Goal: Communication & Community: Answer question/provide support

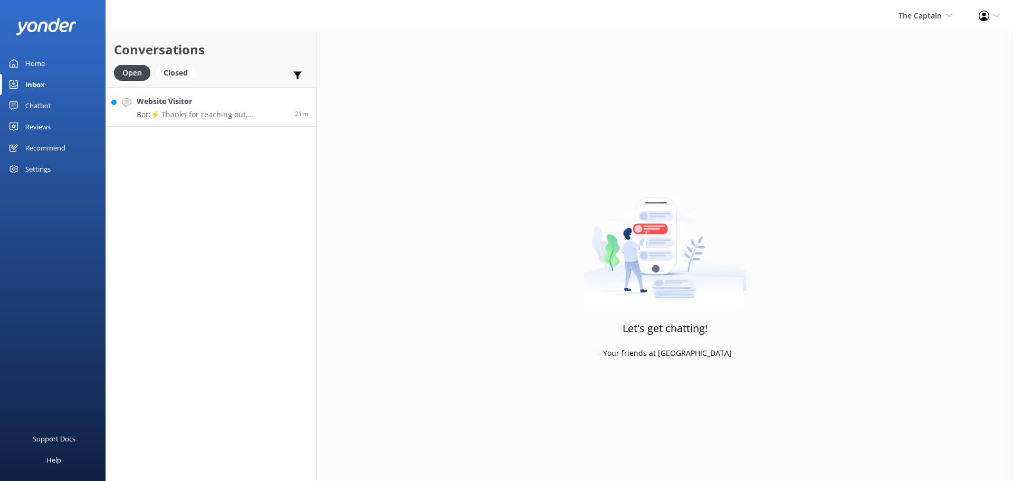
click at [222, 122] on link "Website Visitor Bot: ⚡ Thanks for reaching out, Submarine Explorer! 🌊 We've got…" at bounding box center [211, 107] width 210 height 40
click at [237, 116] on p "Bot: ⚡ Thanks for reaching out, Submarine Explorer! 🌊 We've got your message an…" at bounding box center [212, 114] width 150 height 9
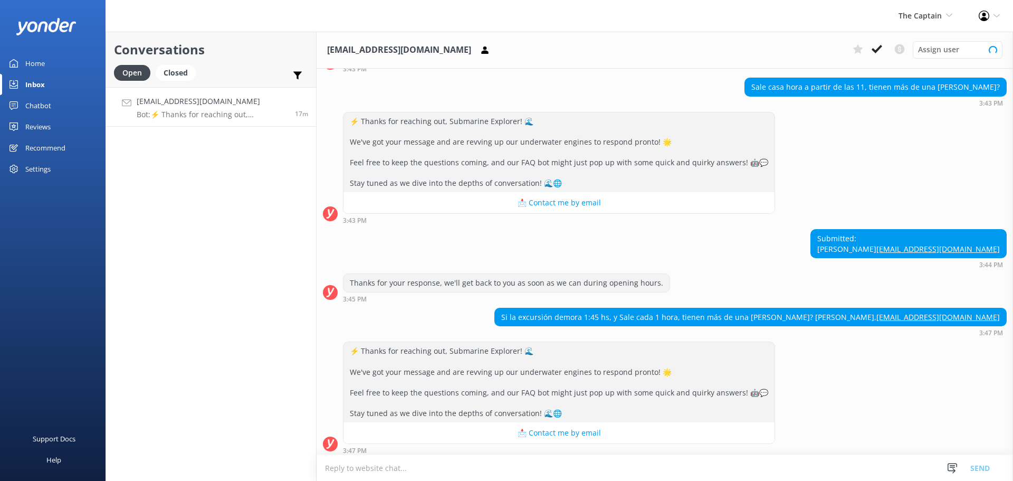
scroll to position [252, 0]
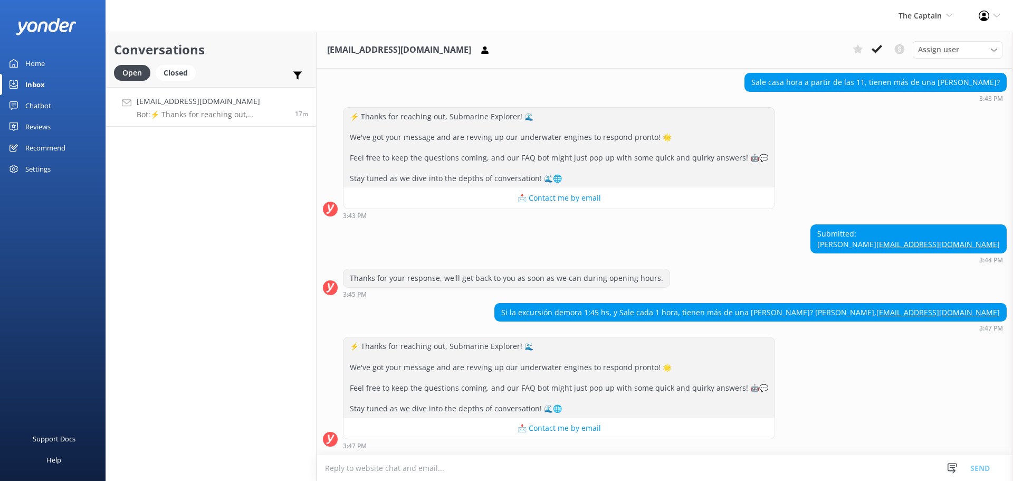
click at [497, 467] on textarea at bounding box center [665, 468] width 697 height 26
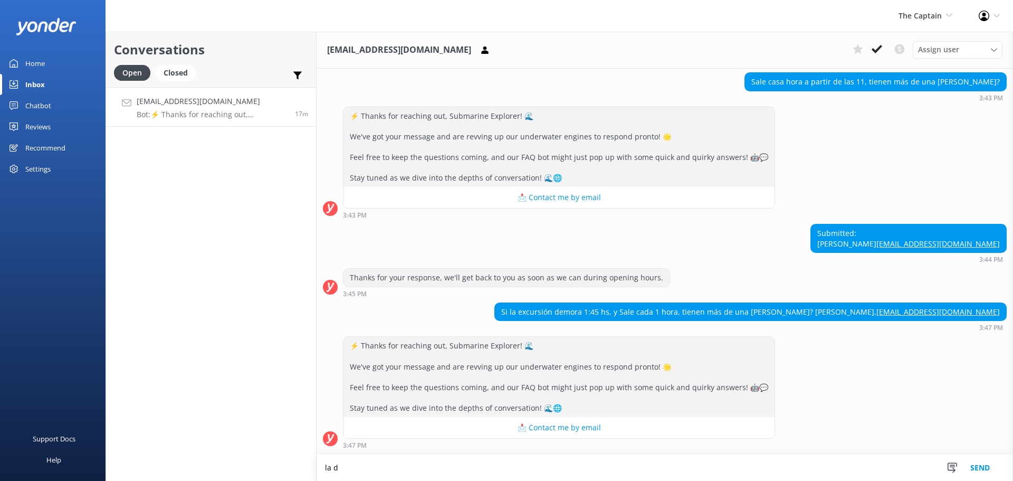
scroll to position [253, 0]
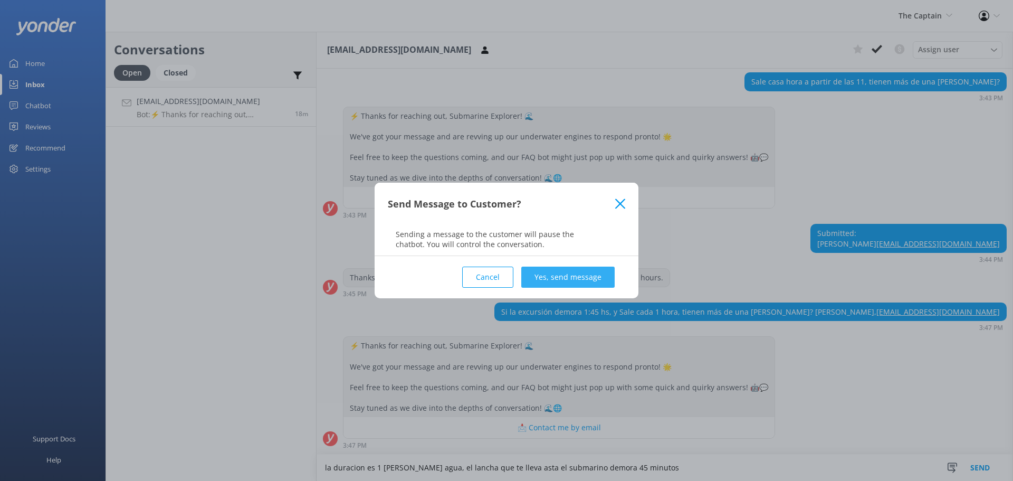
type textarea "la duracion es 1 [PERSON_NAME] agua, el lancha que te lleva asta el submarino d…"
click at [593, 277] on button "Yes, send message" at bounding box center [567, 277] width 93 height 21
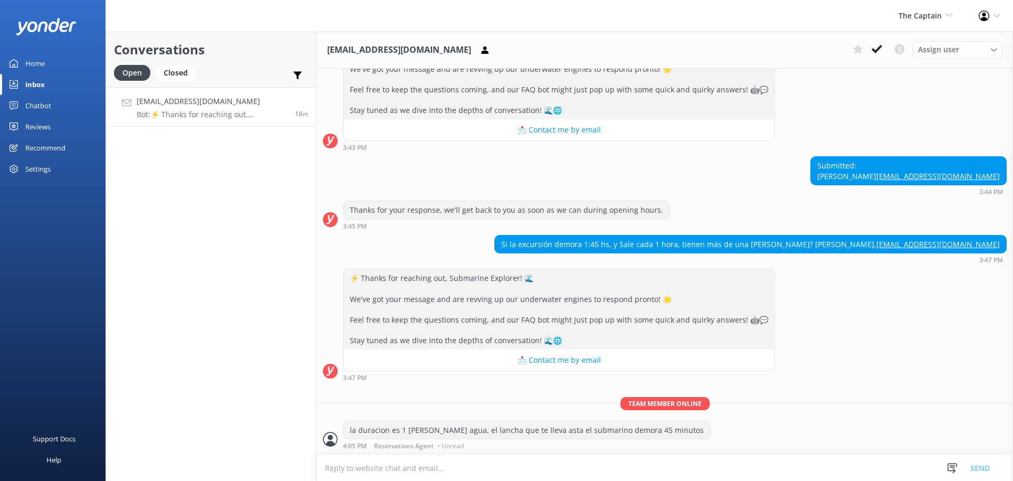
scroll to position [321, 0]
click at [880, 46] on use at bounding box center [877, 49] width 11 height 8
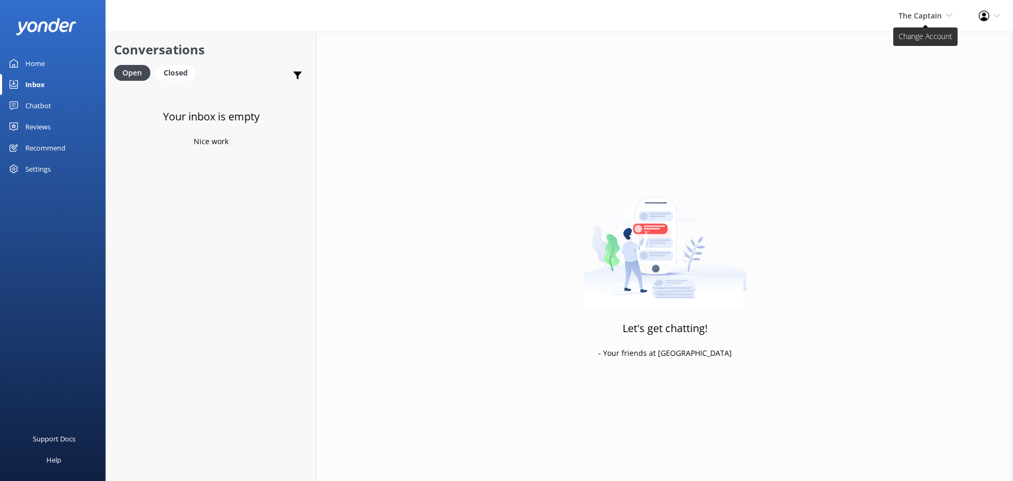
click at [929, 20] on span "The Captain" at bounding box center [920, 16] width 43 height 10
click at [899, 49] on link "De [GEOGRAPHIC_DATA]" at bounding box center [914, 45] width 106 height 25
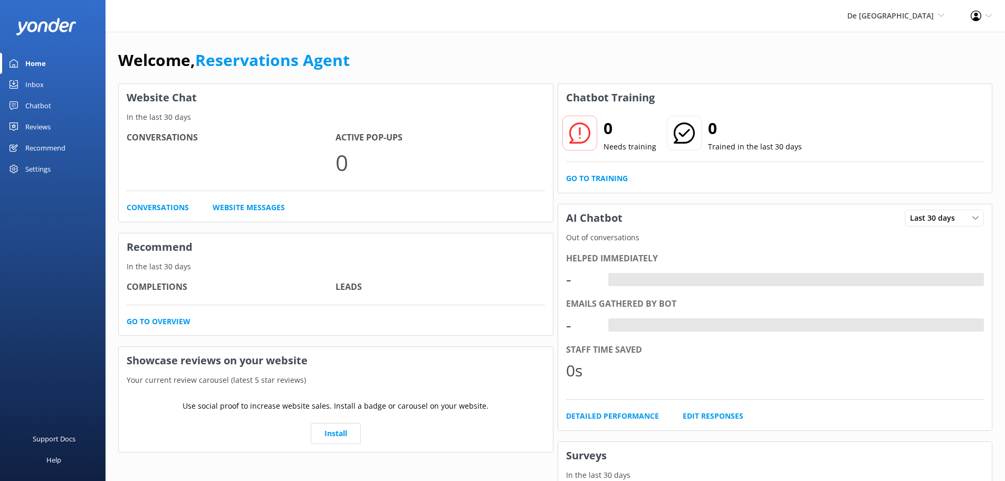
click at [51, 83] on link "Inbox" at bounding box center [53, 84] width 106 height 21
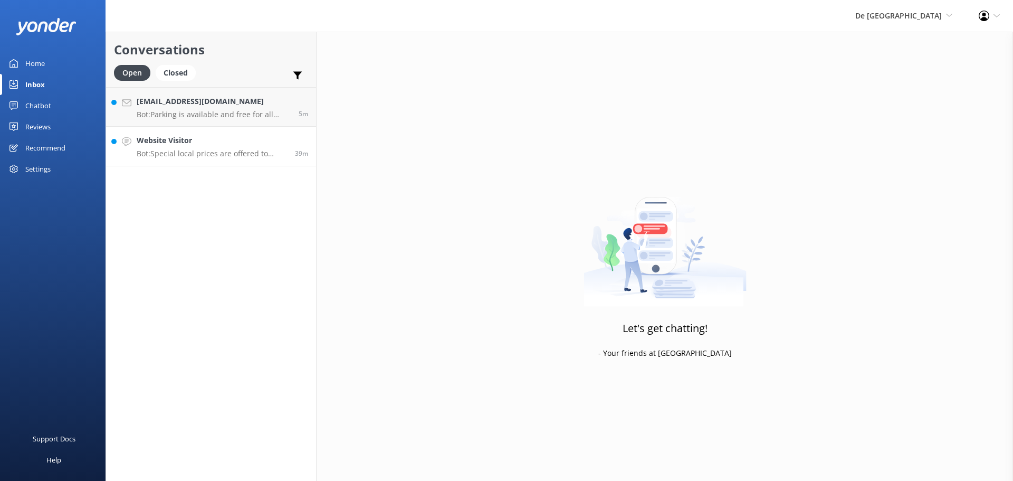
click at [213, 140] on h4 "Website Visitor" at bounding box center [212, 141] width 150 height 12
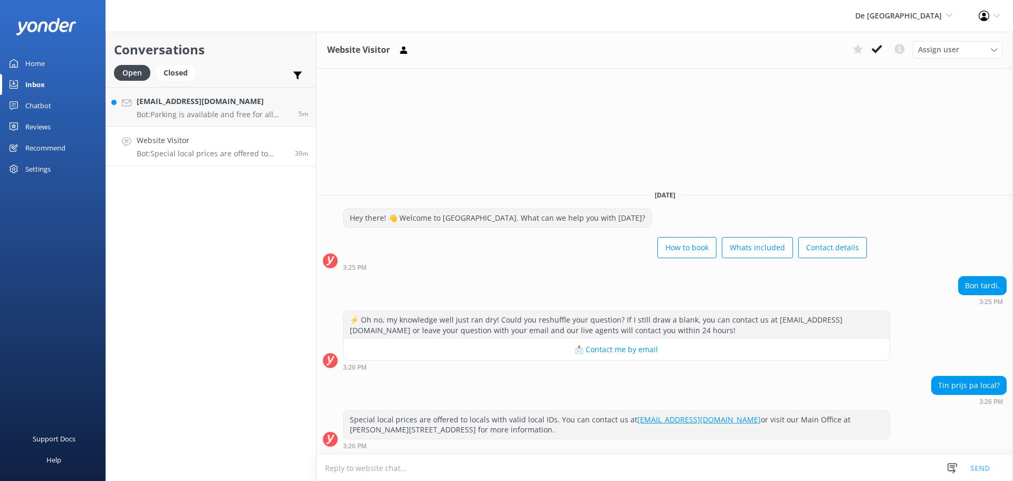
click at [391, 468] on textarea at bounding box center [665, 468] width 697 height 26
type textarea "Bon tardi, aktualmente nos noh tin prijs local e ta keda meskos turista $109 pa…"
click at [973, 467] on button "Send" at bounding box center [980, 467] width 40 height 26
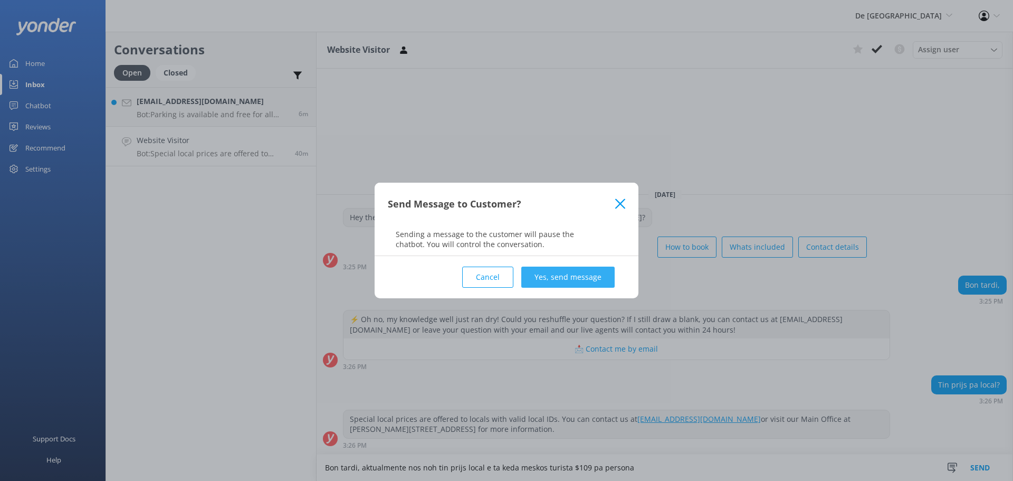
click at [560, 281] on button "Yes, send message" at bounding box center [567, 277] width 93 height 21
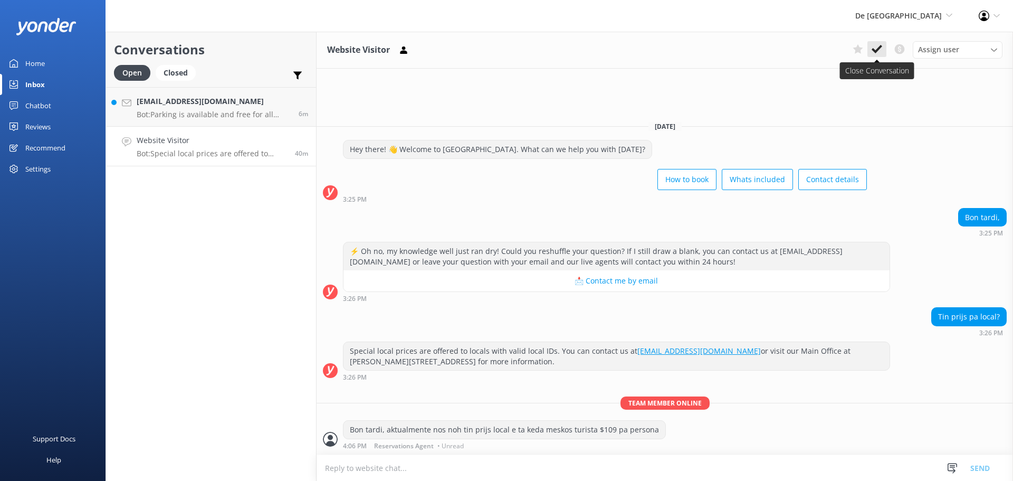
click at [873, 46] on icon at bounding box center [877, 49] width 11 height 11
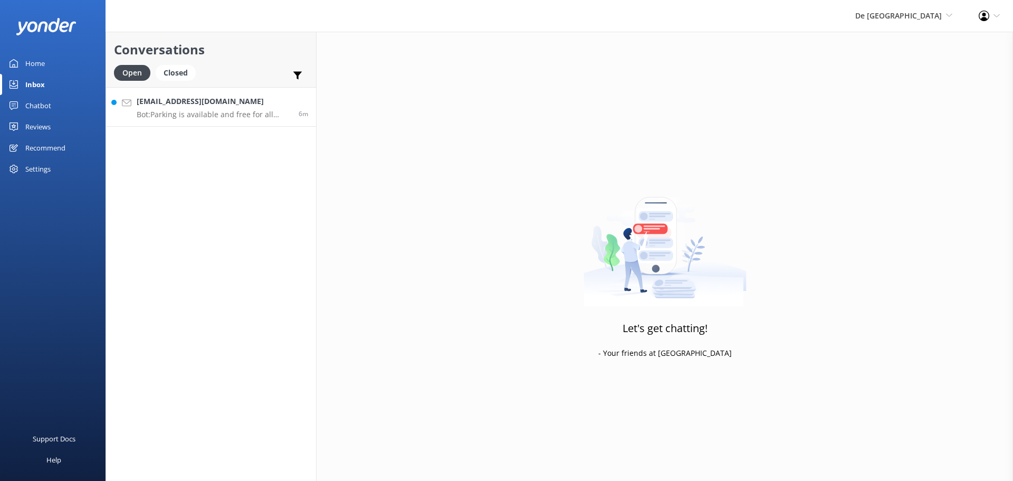
click at [225, 105] on h4 "[EMAIL_ADDRESS][DOMAIN_NAME]" at bounding box center [214, 102] width 154 height 12
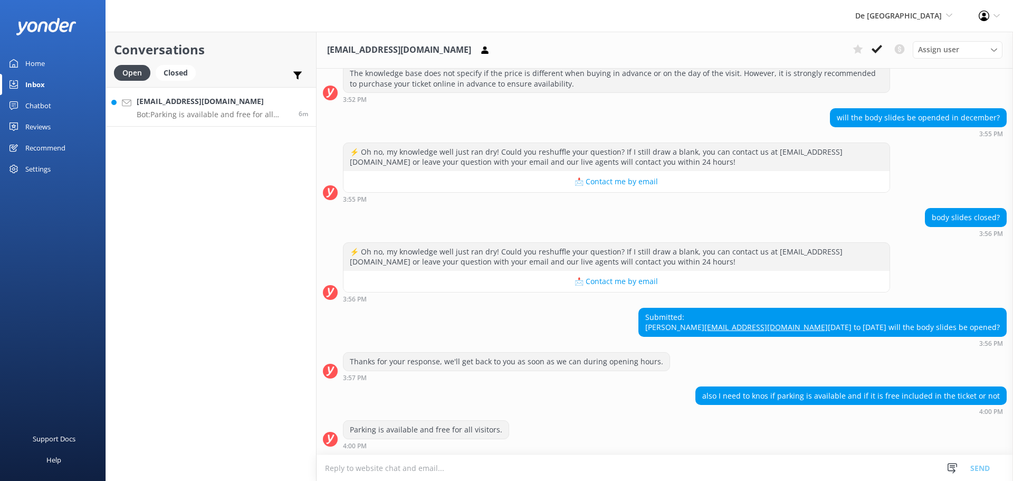
scroll to position [464, 0]
click at [483, 466] on textarea at bounding box center [665, 468] width 697 height 26
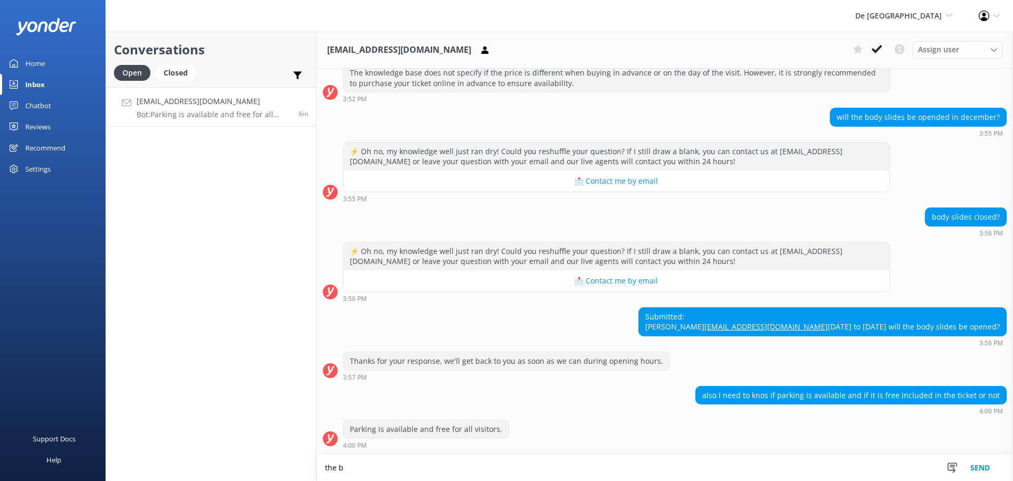
scroll to position [464, 0]
click at [367, 468] on textarea "the body slieds will be open in December" at bounding box center [665, 467] width 697 height 26
click at [488, 462] on textarea "the body slides will be open in December" at bounding box center [665, 467] width 697 height 26
type textarea "the body slides will be open in December (if we do not run in any issues) parki…"
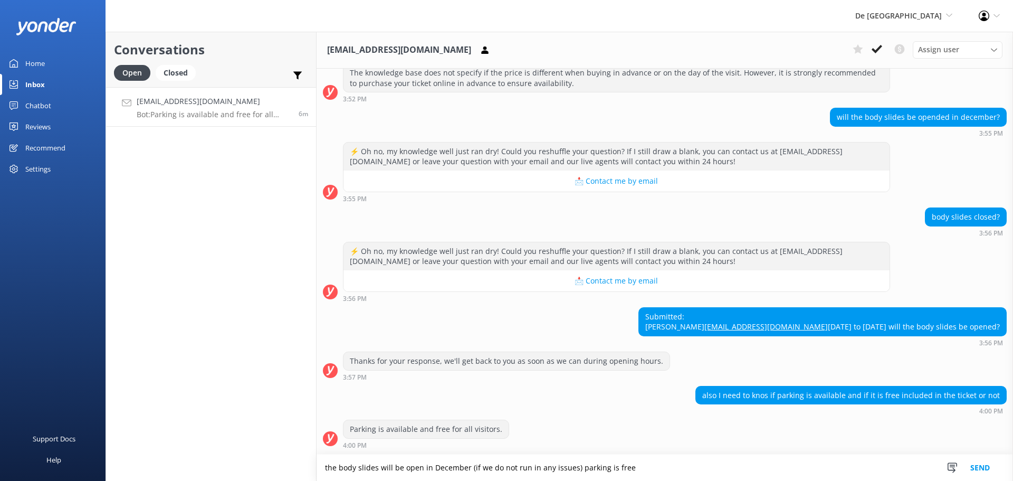
click at [988, 472] on button "Send" at bounding box center [980, 467] width 40 height 26
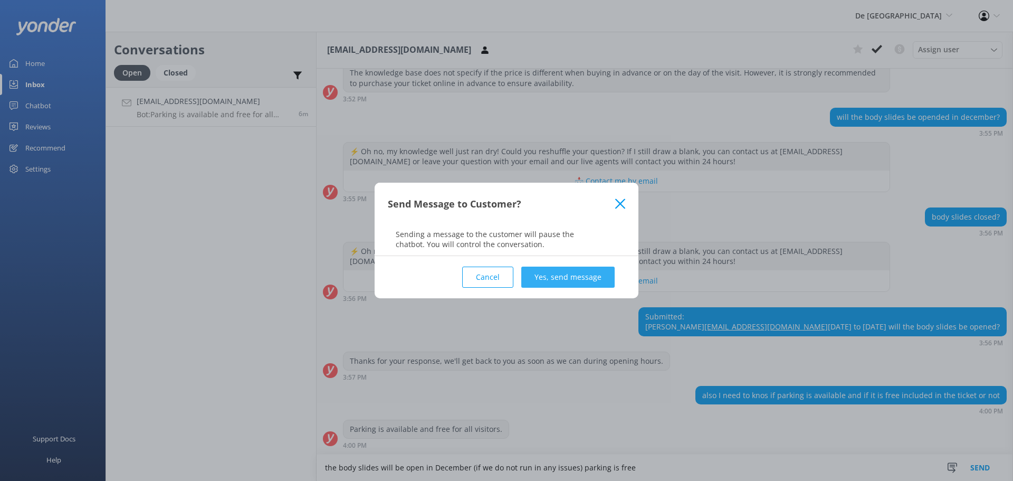
click at [583, 279] on button "Yes, send message" at bounding box center [567, 277] width 93 height 21
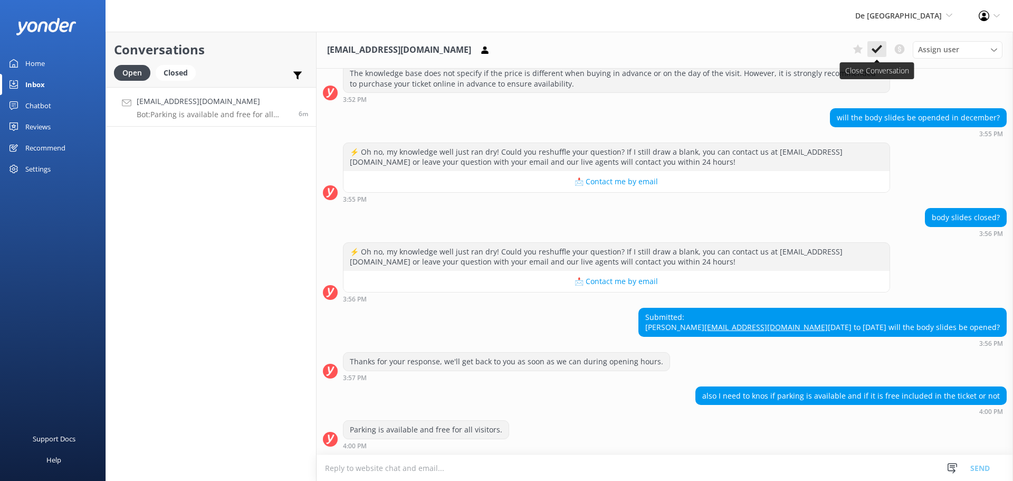
click at [877, 52] on use at bounding box center [877, 49] width 11 height 8
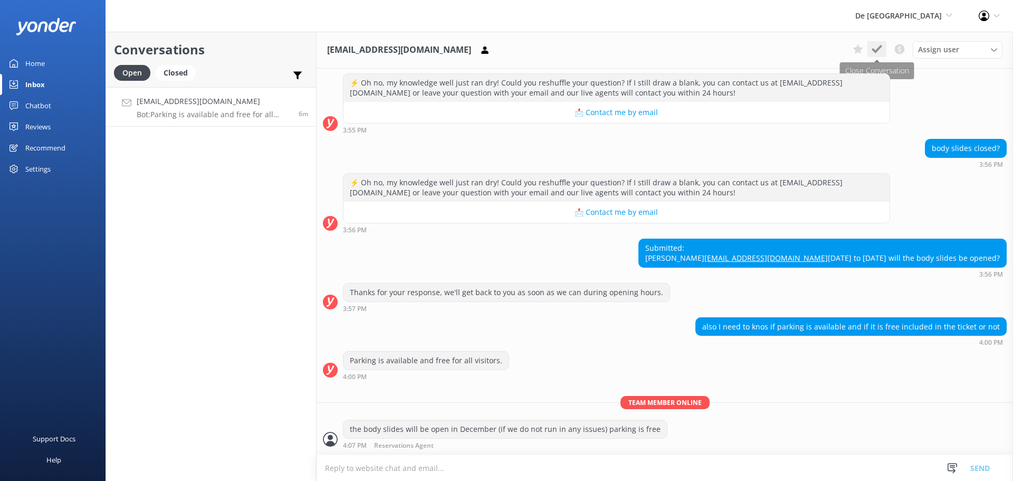
scroll to position [533, 0]
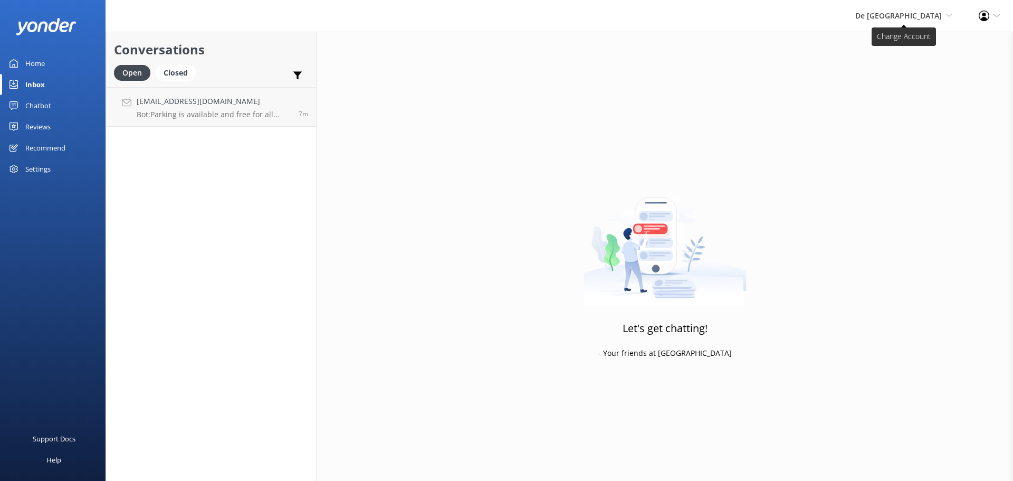
click at [908, 13] on span "De [GEOGRAPHIC_DATA]" at bounding box center [898, 16] width 87 height 10
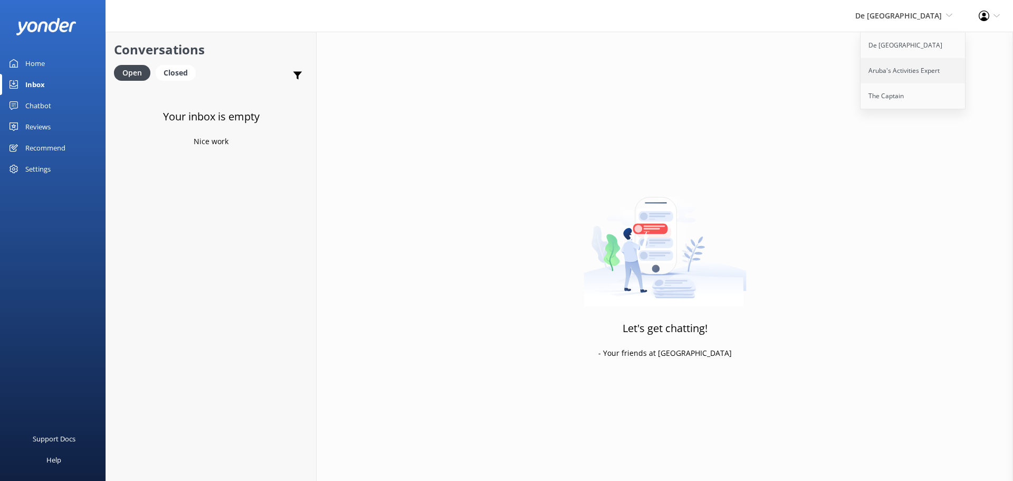
click at [892, 68] on link "Aruba's Activities Expert" at bounding box center [914, 70] width 106 height 25
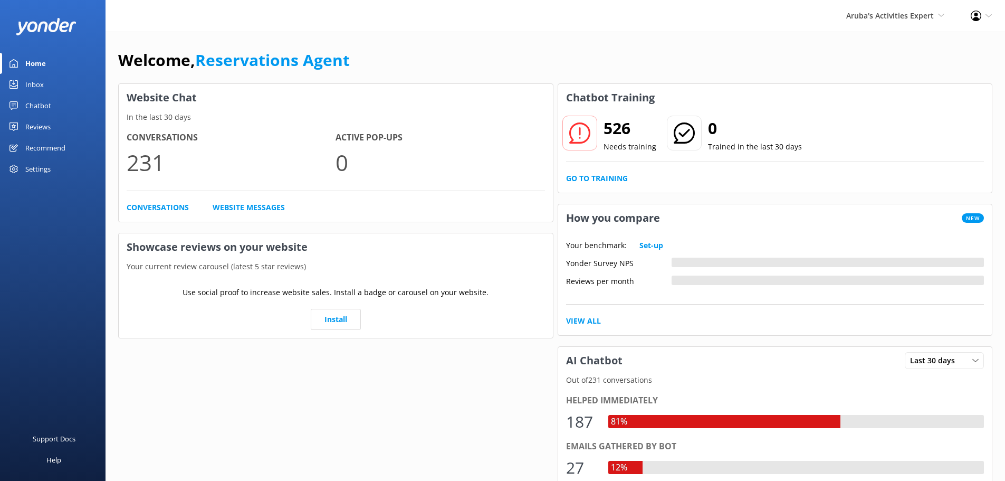
click at [45, 89] on link "Inbox" at bounding box center [53, 84] width 106 height 21
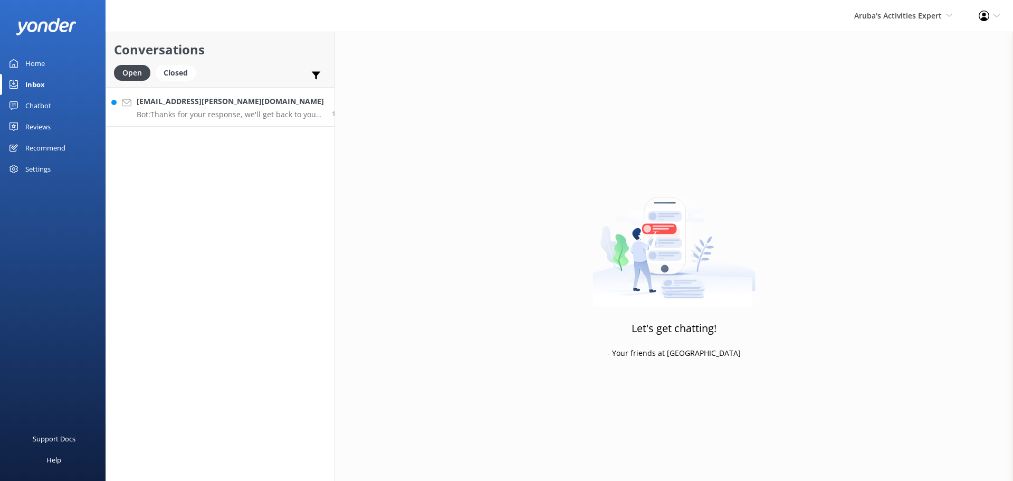
click at [178, 108] on div "[EMAIL_ADDRESS][PERSON_NAME][DOMAIN_NAME] Bot: Thanks for your response, we'll …" at bounding box center [230, 107] width 187 height 23
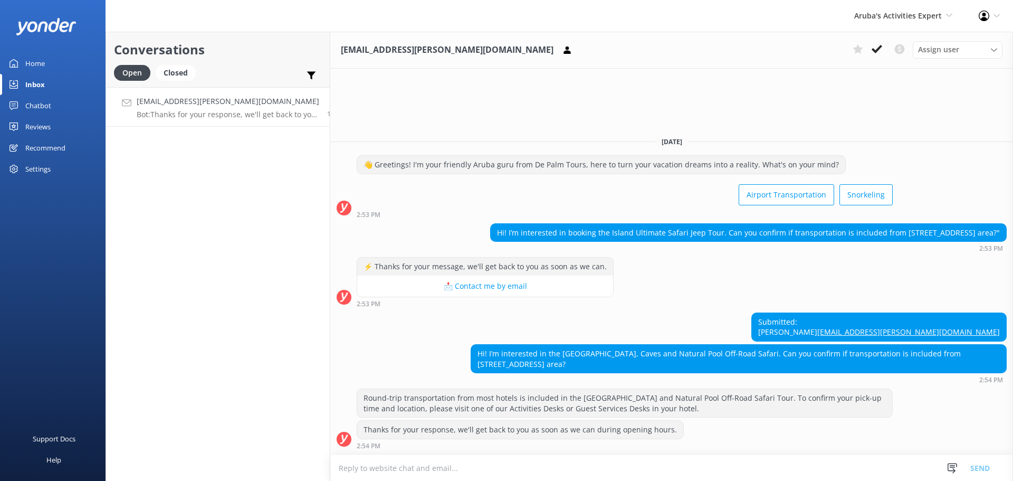
click at [471, 474] on textarea at bounding box center [671, 468] width 683 height 26
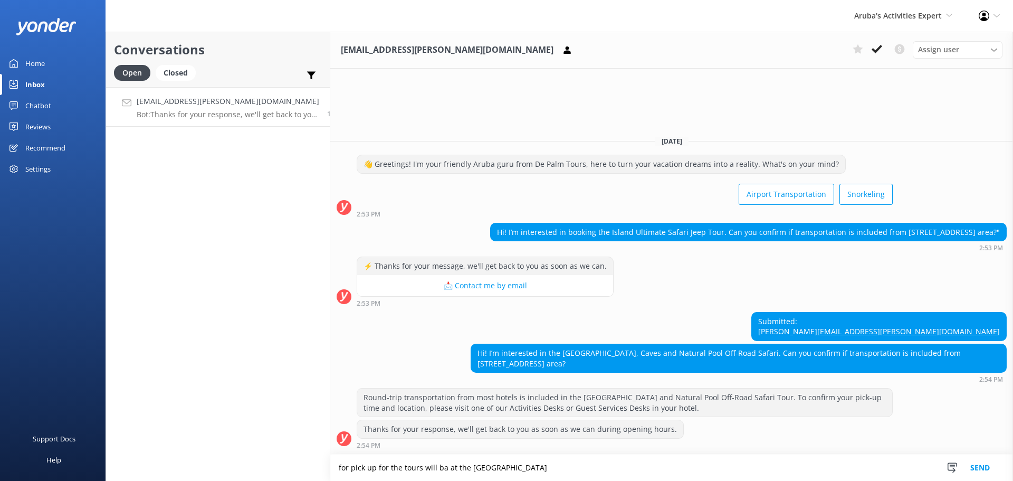
click at [425, 470] on textarea "for pick up for the tours will ba at the [GEOGRAPHIC_DATA]" at bounding box center [671, 467] width 683 height 26
click at [560, 464] on textarea "for pick up for the tours will be at the [GEOGRAPHIC_DATA]" at bounding box center [671, 467] width 683 height 26
type textarea "for pick up for the tours will be at the [GEOGRAPHIC_DATA]."
click at [987, 467] on button "Send" at bounding box center [980, 467] width 40 height 26
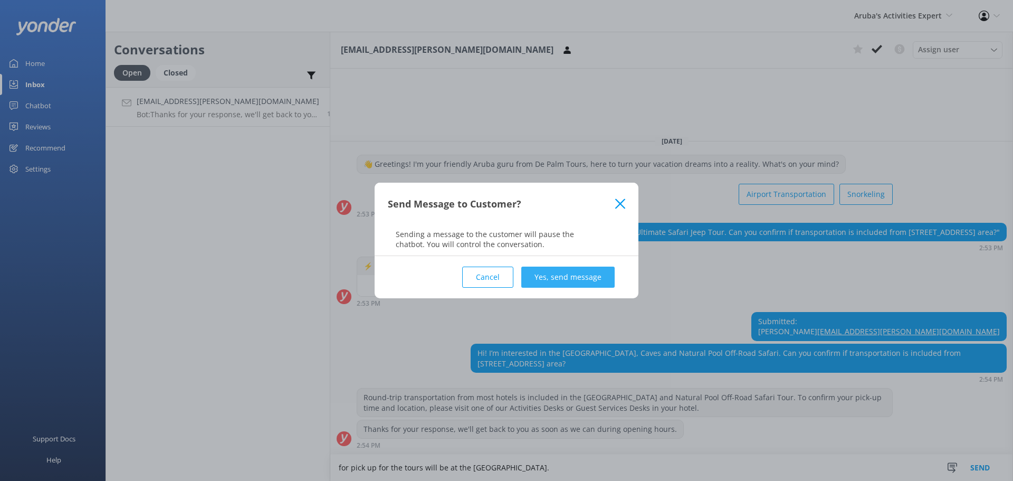
click at [571, 273] on button "Yes, send message" at bounding box center [567, 277] width 93 height 21
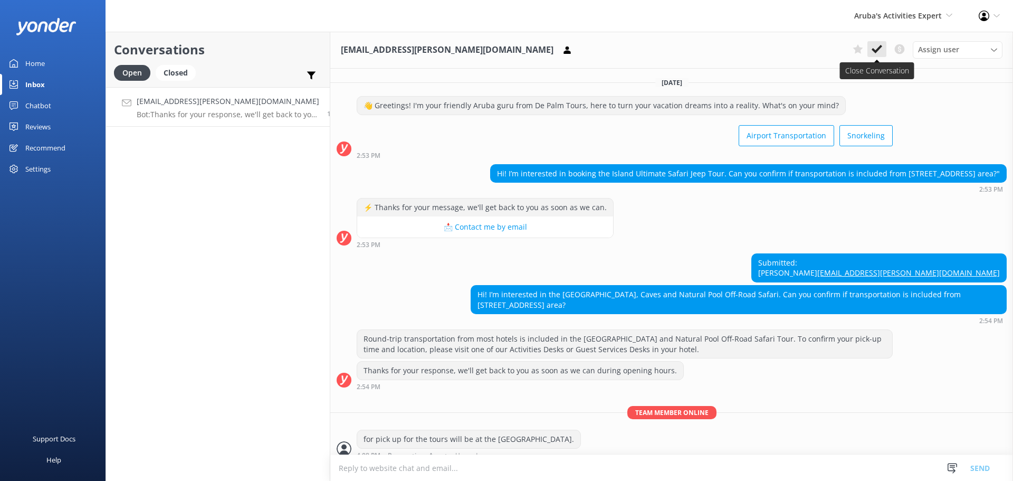
scroll to position [30, 0]
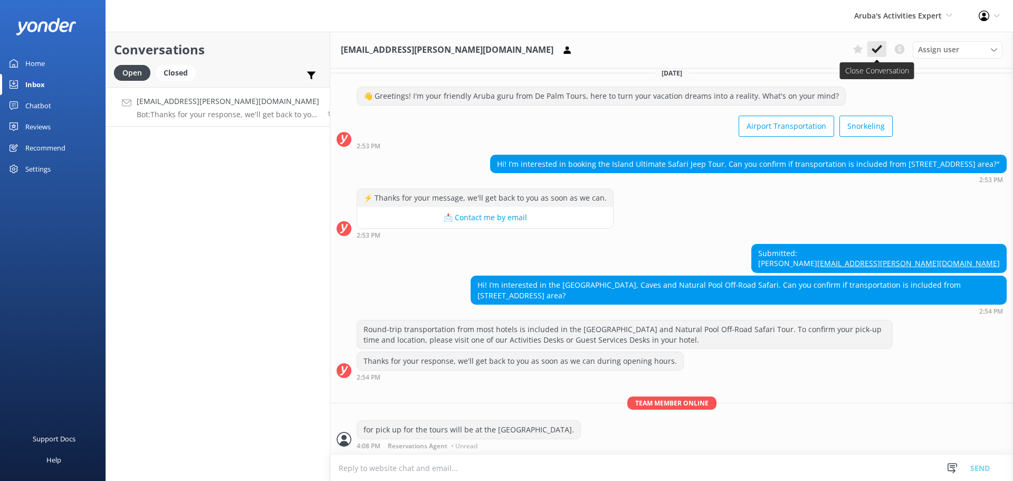
click at [882, 46] on button at bounding box center [877, 49] width 19 height 16
